Goal: Find specific page/section

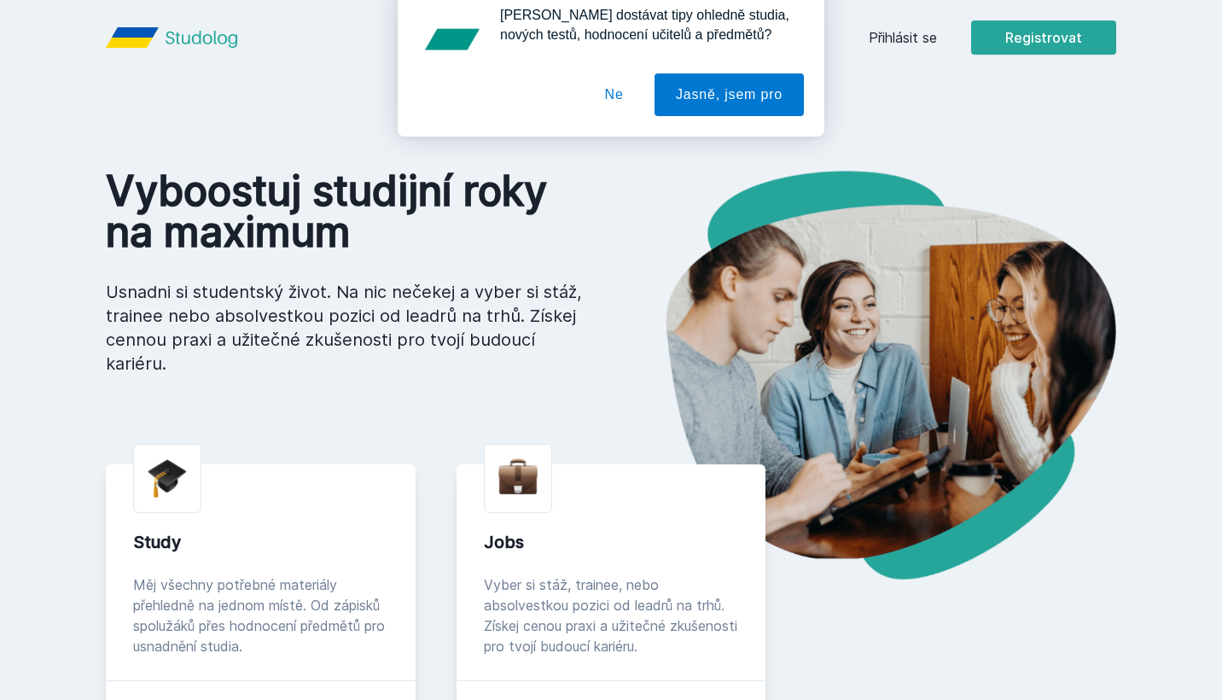
click at [620, 116] on button "Ne" at bounding box center [614, 110] width 61 height 43
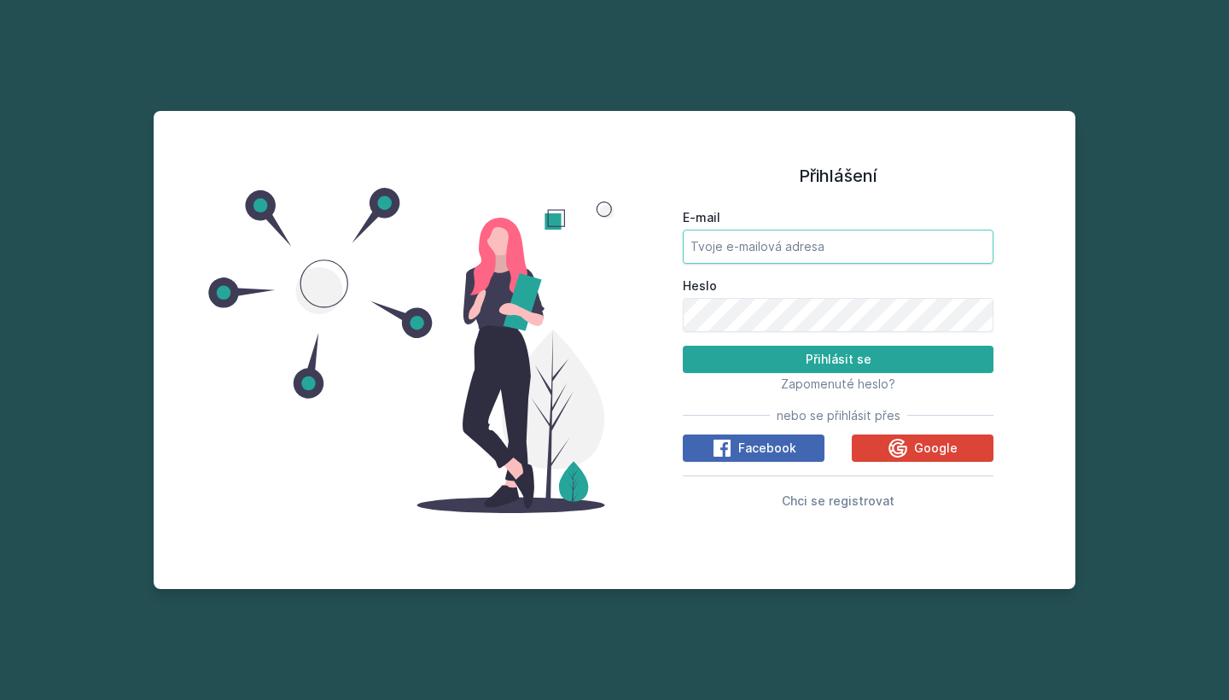
type input "[EMAIL_ADDRESS][DOMAIN_NAME]"
click at [838, 359] on button "Přihlásit se" at bounding box center [838, 359] width 311 height 27
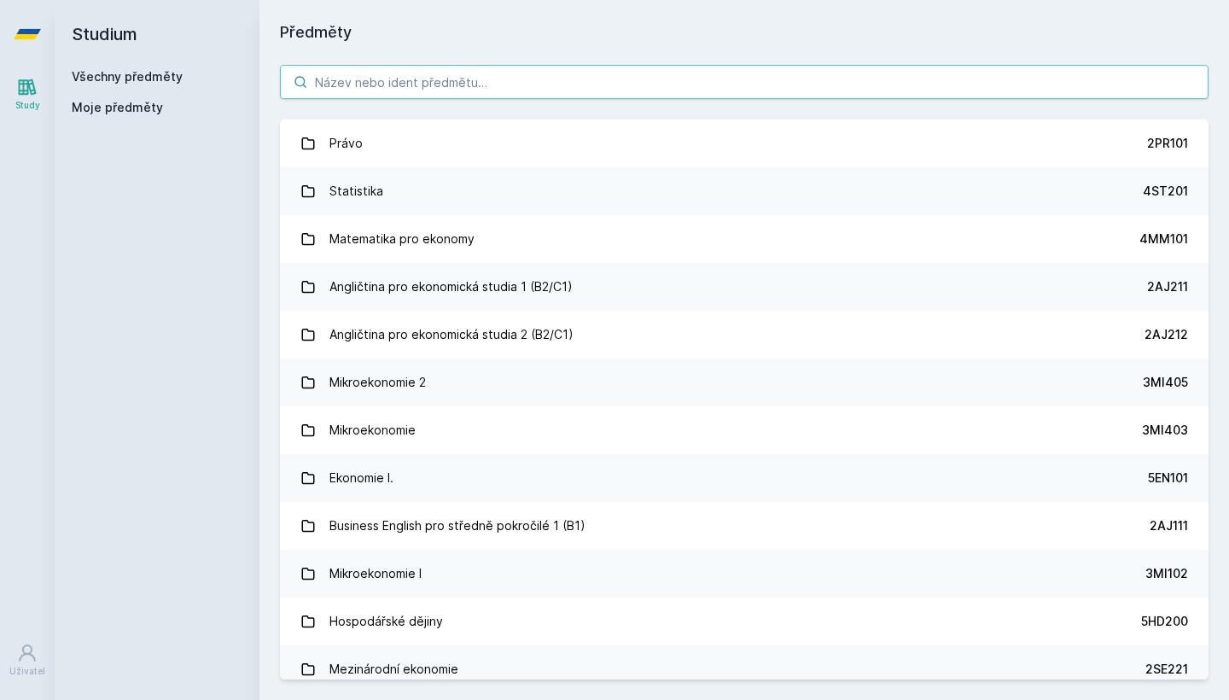
click at [492, 90] on input "search" at bounding box center [744, 82] width 929 height 34
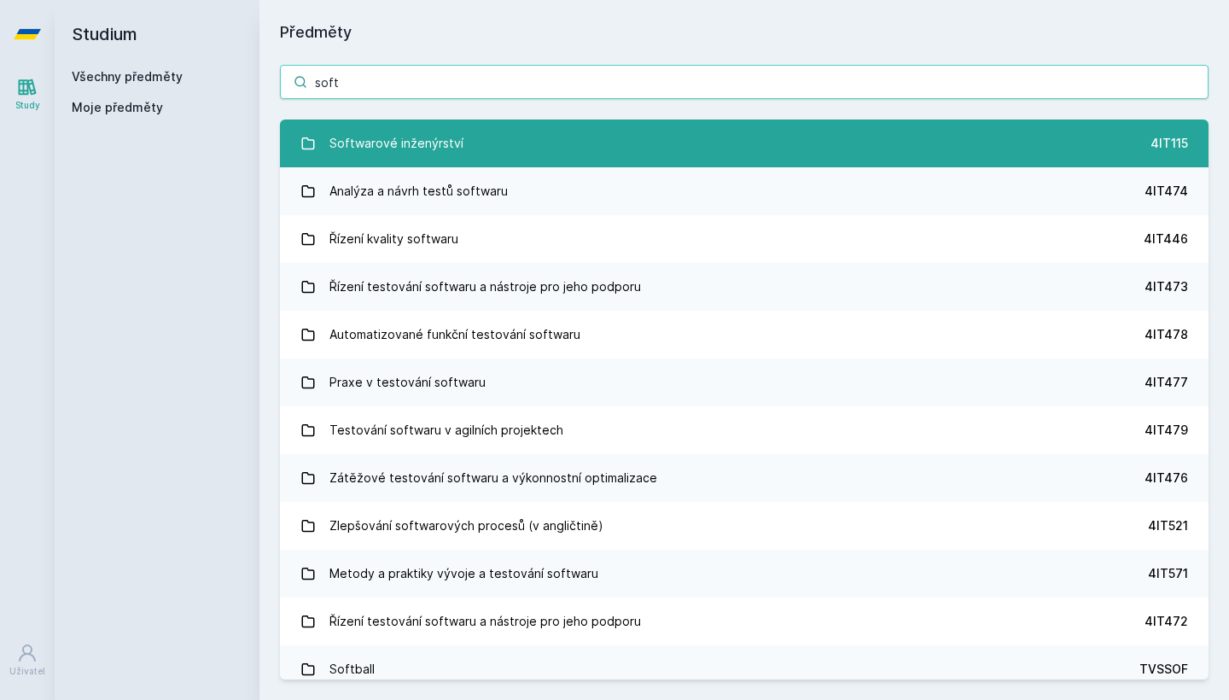
type input "soft"
click at [498, 139] on link "Softwarové inženýrství 4IT115" at bounding box center [744, 144] width 929 height 48
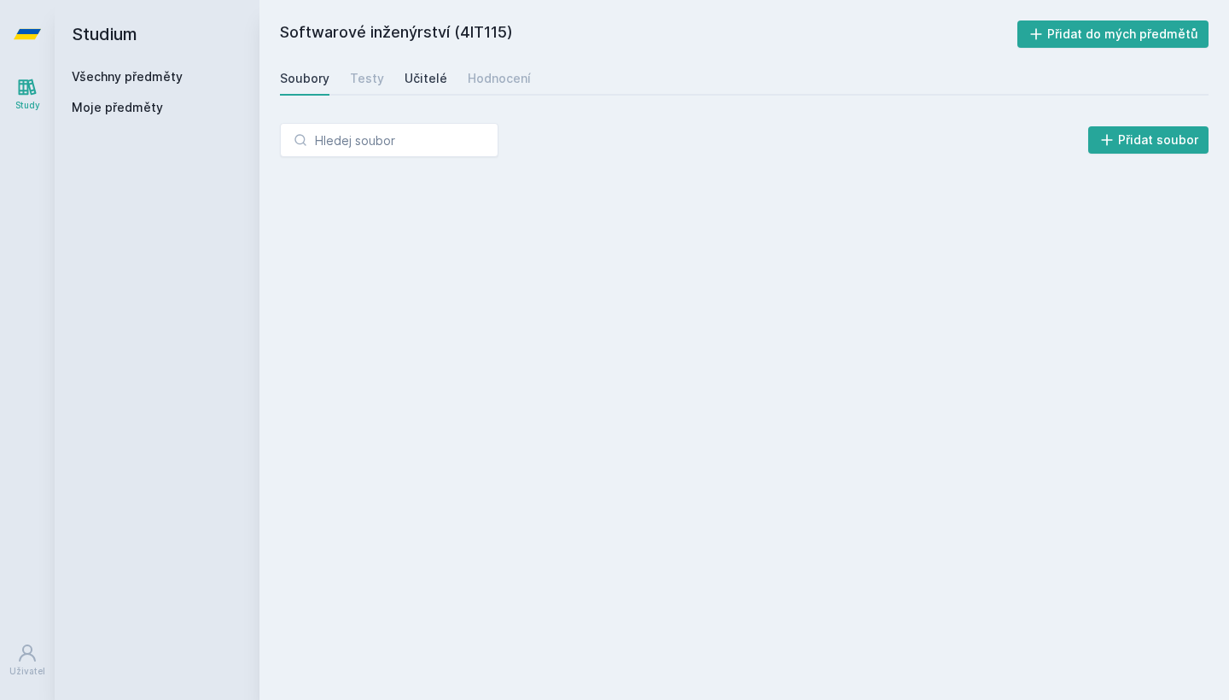
click at [421, 78] on div "Učitelé" at bounding box center [426, 78] width 43 height 17
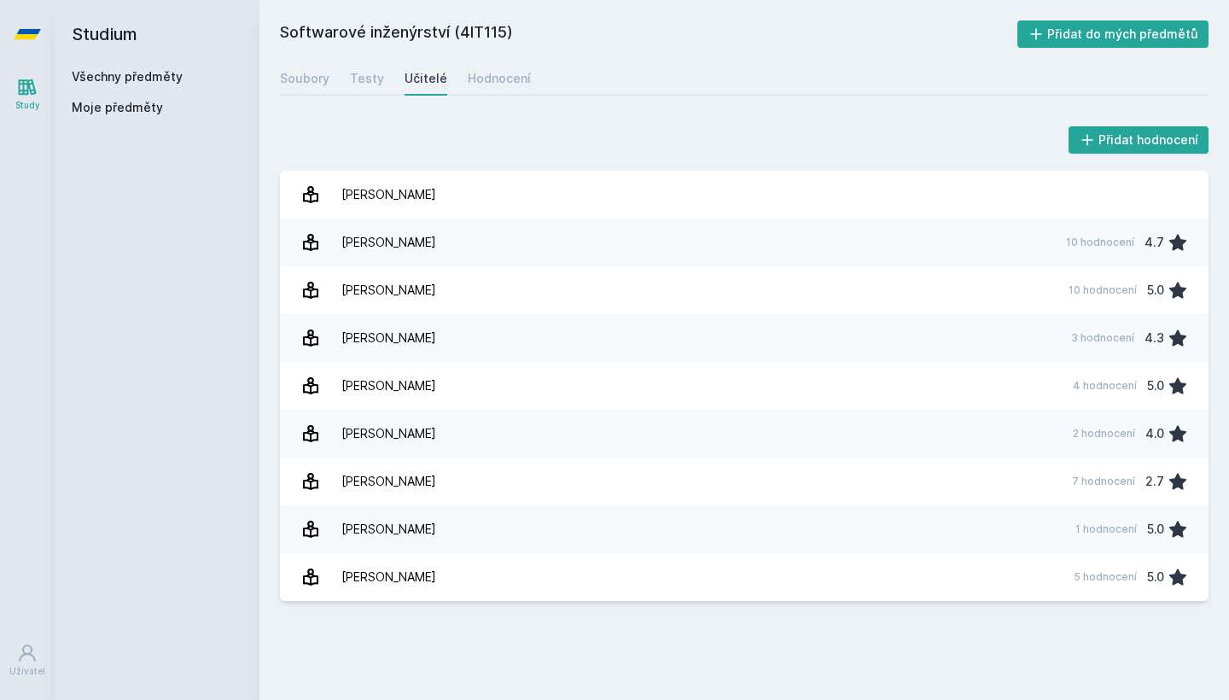
click at [40, 30] on icon at bounding box center [27, 34] width 27 height 10
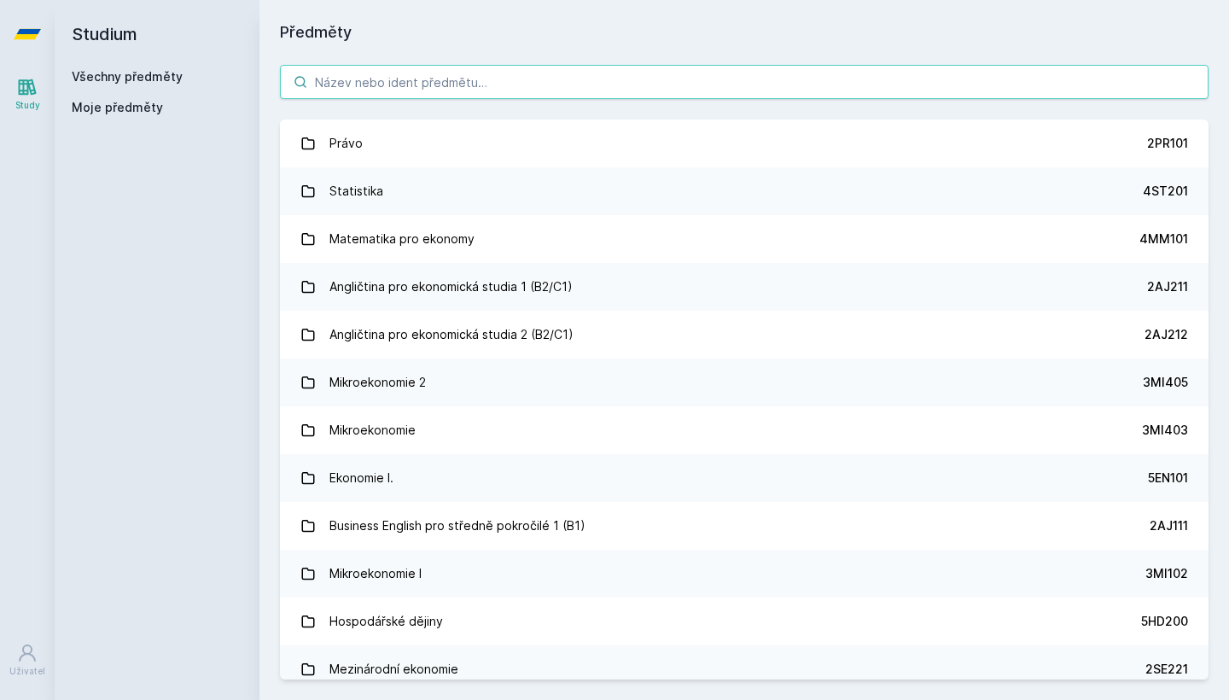
click at [334, 92] on input "search" at bounding box center [744, 82] width 929 height 34
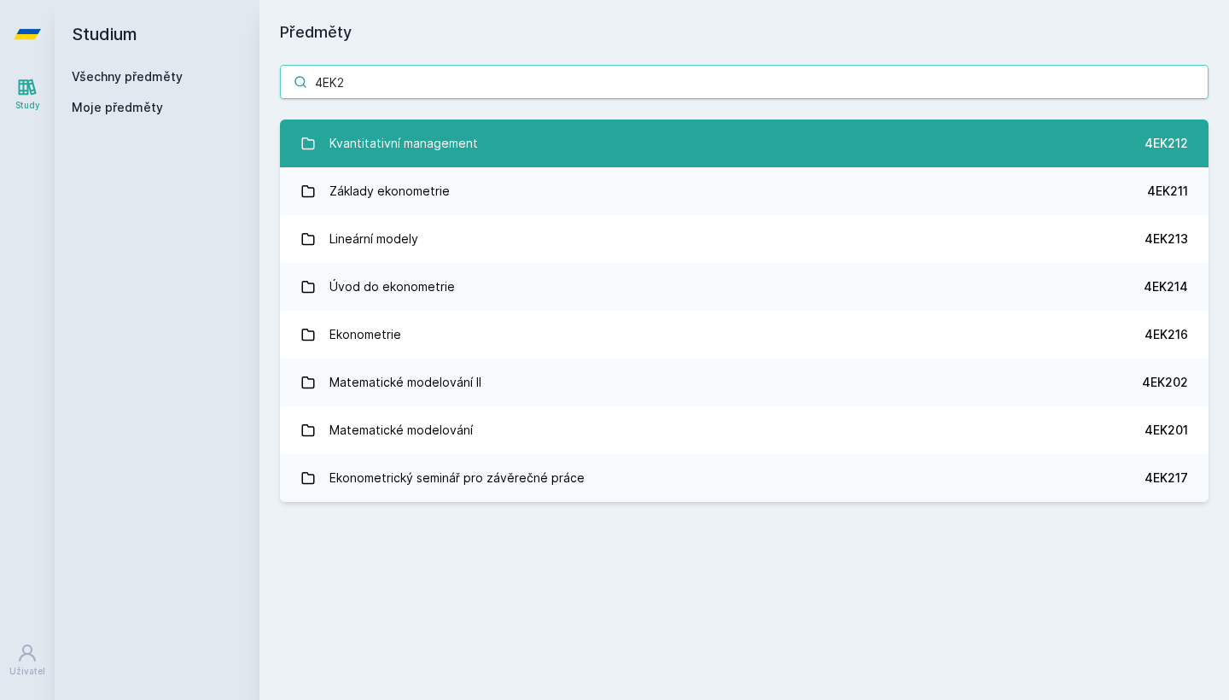
type input "4EK2"
click at [677, 143] on link "Kvantitativní management 4EK212" at bounding box center [744, 144] width 929 height 48
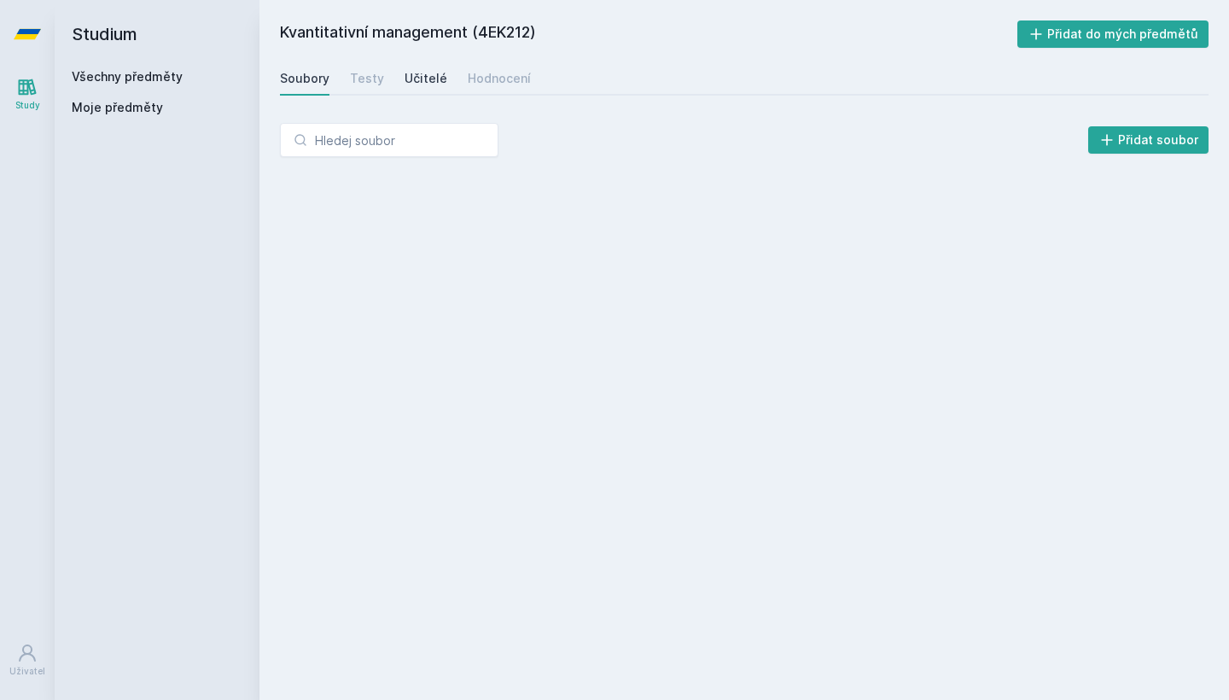
click at [410, 78] on div "Učitelé" at bounding box center [426, 78] width 43 height 17
